Goal: Task Accomplishment & Management: Use online tool/utility

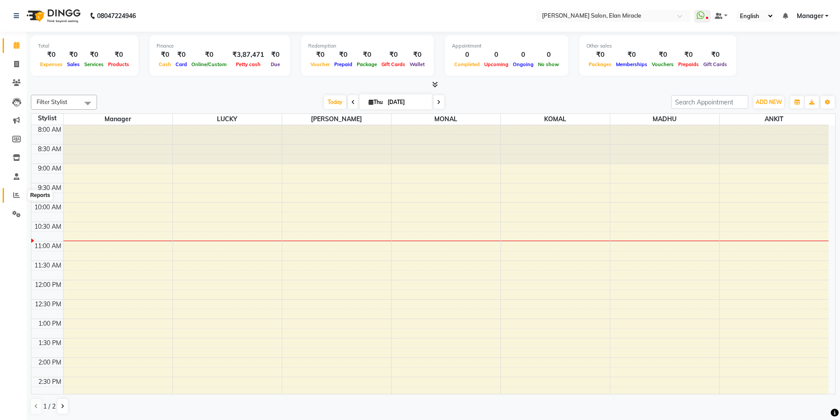
click at [19, 198] on icon at bounding box center [16, 195] width 7 height 7
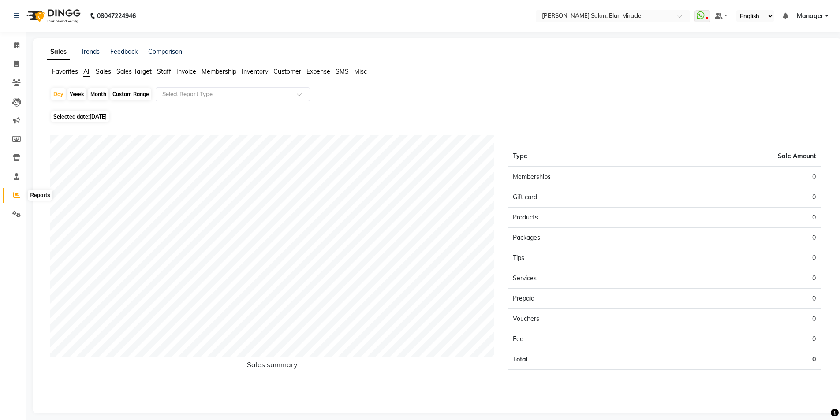
click at [19, 193] on icon at bounding box center [16, 195] width 7 height 7
click at [167, 69] on span "Staff" at bounding box center [164, 71] width 14 height 8
click at [627, 252] on div "08047224946 Select Location × Madonna Salon, Elan Miracle WhatsApp Status ✕ Sta…" at bounding box center [423, 210] width 847 height 420
click at [342, 78] on div "Favorites All Sales Sales Target Staff Invoice Membership Inventory Customer Ex…" at bounding box center [440, 75] width 801 height 17
click at [109, 106] on span "Selected date: 04-09-2025" at bounding box center [80, 111] width 58 height 11
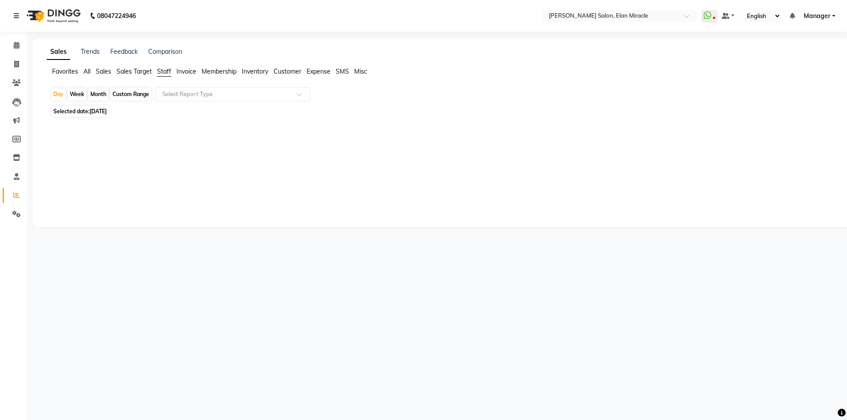
select select "9"
select select "2025"
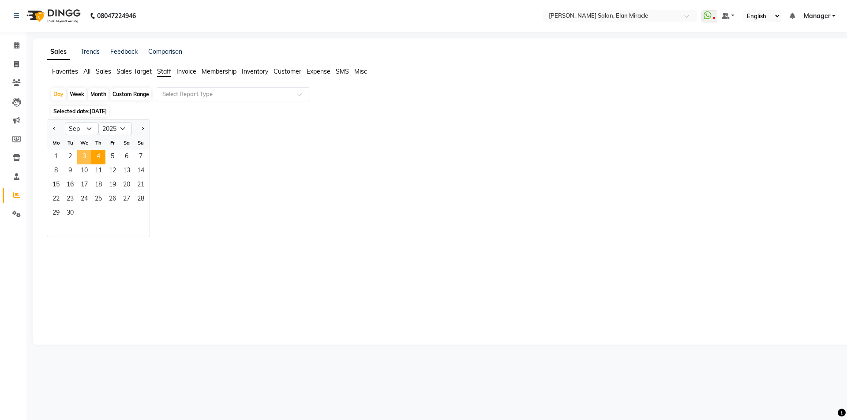
click at [90, 155] on span "3" at bounding box center [84, 157] width 14 height 14
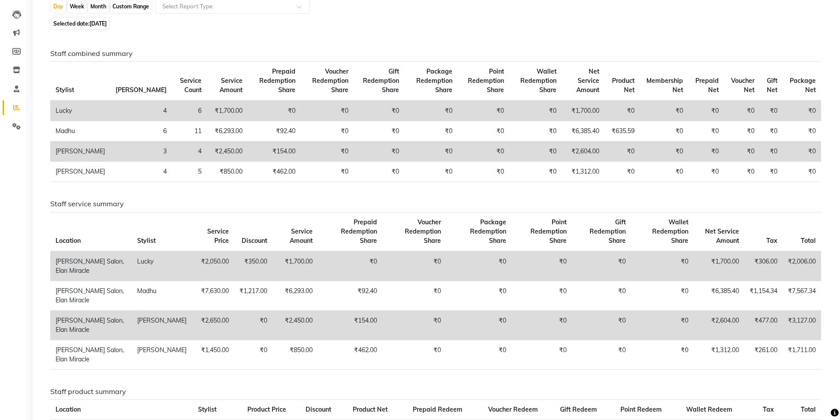
scroll to position [88, 0]
click at [13, 125] on icon at bounding box center [16, 126] width 8 height 7
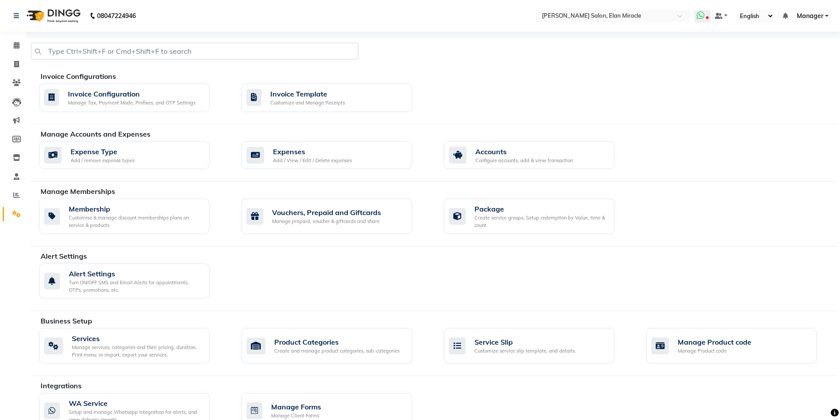
click at [700, 17] on icon at bounding box center [701, 15] width 8 height 9
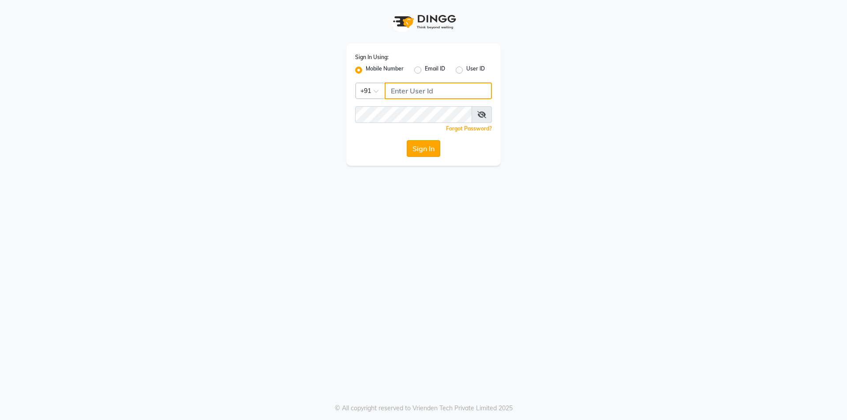
type input "9717821804"
click at [426, 152] on button "Sign In" at bounding box center [424, 148] width 34 height 17
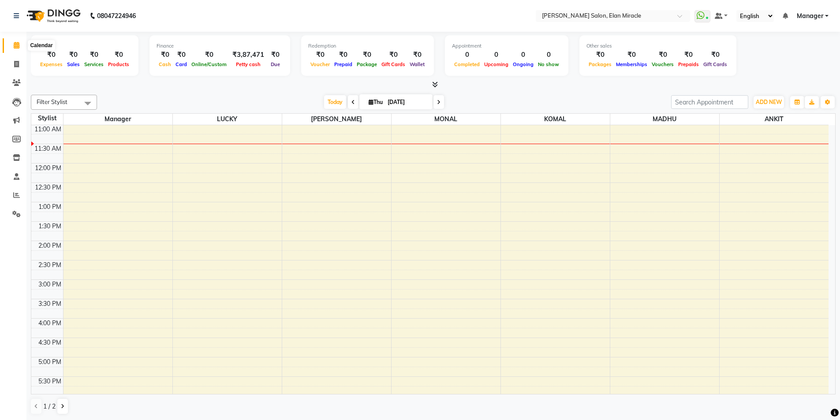
click at [19, 50] on span at bounding box center [16, 46] width 15 height 10
click at [19, 65] on icon at bounding box center [16, 64] width 5 height 7
select select "service"
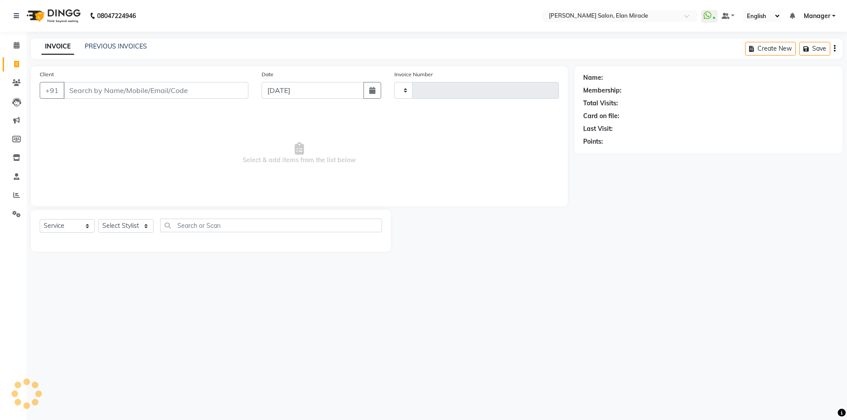
type input "1400"
select select "7738"
click at [114, 47] on link "PREVIOUS INVOICES" at bounding box center [116, 46] width 62 height 8
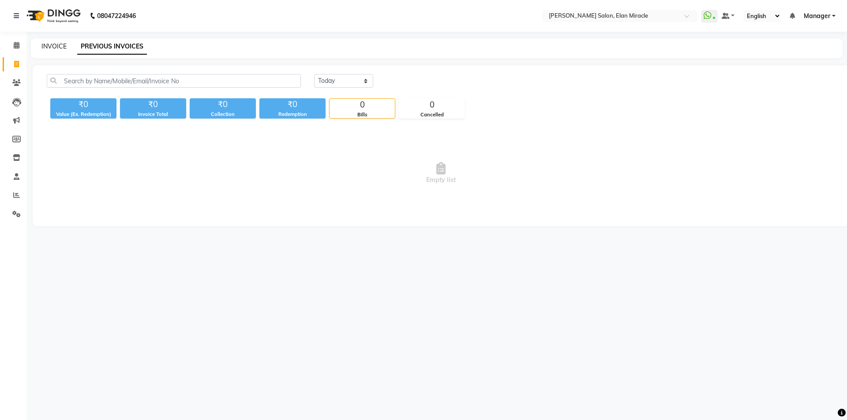
click at [49, 44] on link "INVOICE" at bounding box center [53, 46] width 25 height 8
select select "7738"
select select "service"
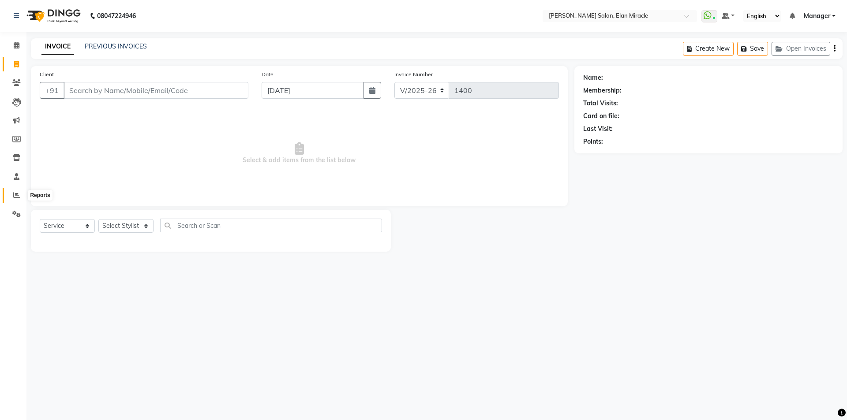
click at [19, 196] on icon at bounding box center [16, 195] width 7 height 7
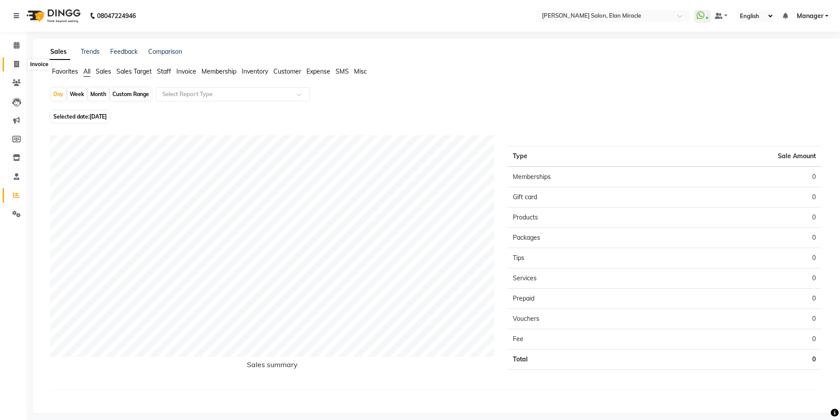
click at [20, 65] on span at bounding box center [16, 65] width 15 height 10
select select "7738"
select select "service"
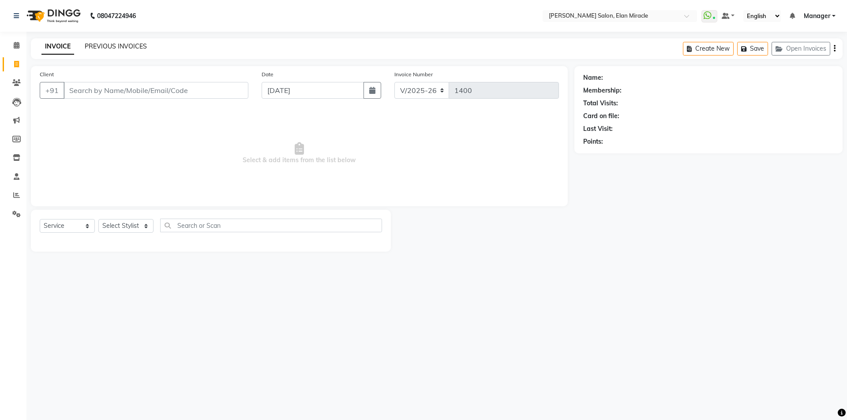
click at [87, 45] on link "PREVIOUS INVOICES" at bounding box center [116, 46] width 62 height 8
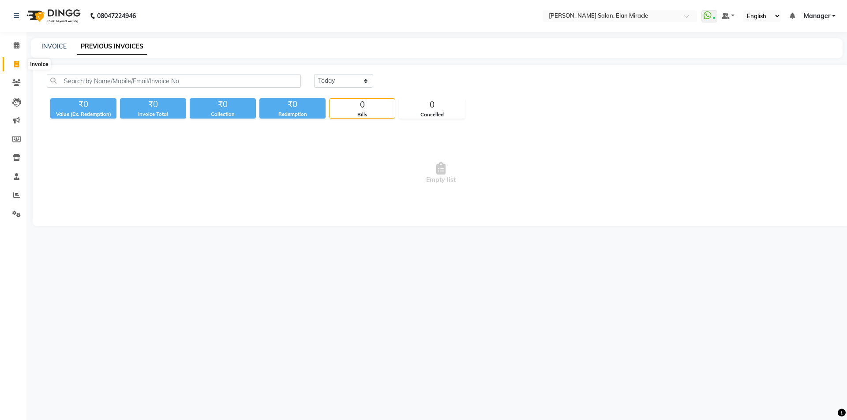
click at [15, 62] on icon at bounding box center [16, 64] width 5 height 7
select select "7738"
select select "service"
